Goal: Find specific page/section: Find specific page/section

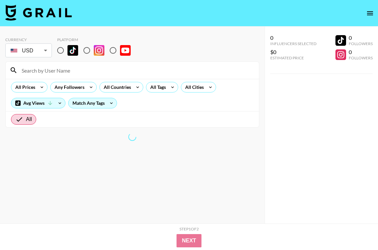
click at [50, 33] on section "Currency USD USD ​ Platform All Prices Any Followers All Countries All Tags All…" at bounding box center [132, 80] width 254 height 96
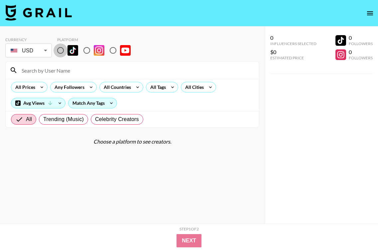
click at [60, 50] on input "radio" at bounding box center [60, 51] width 14 height 14
radio input "true"
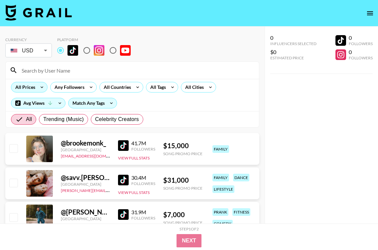
click at [46, 85] on icon at bounding box center [42, 87] width 11 height 10
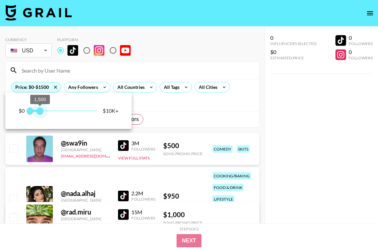
type input "1750"
drag, startPoint x: 97, startPoint y: 113, endPoint x: 41, endPoint y: 113, distance: 56.1
click at [41, 113] on span "1,750" at bounding box center [42, 111] width 7 height 7
click at [65, 72] on div at bounding box center [189, 125] width 378 height 250
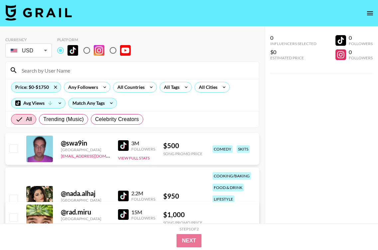
click at [60, 70] on input at bounding box center [136, 70] width 237 height 11
type input "h"
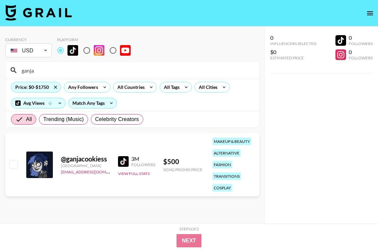
type input "ganja"
click at [89, 157] on div "@ ganjacookiess" at bounding box center [85, 159] width 49 height 8
click at [31, 169] on div at bounding box center [39, 165] width 27 height 27
click at [128, 162] on img at bounding box center [123, 161] width 11 height 11
drag, startPoint x: 108, startPoint y: 157, endPoint x: 60, endPoint y: 156, distance: 48.2
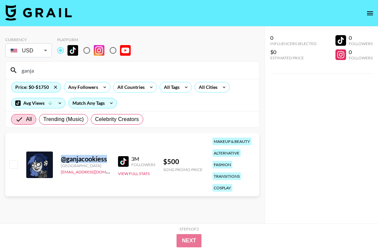
click at [60, 156] on div "@ ganjacookiess Turkey [EMAIL_ADDRESS][DOMAIN_NAME] 3M Followers View Full Stat…" at bounding box center [132, 164] width 254 height 63
copy div "@ ganjacookiess"
